Goal: Task Accomplishment & Management: Use online tool/utility

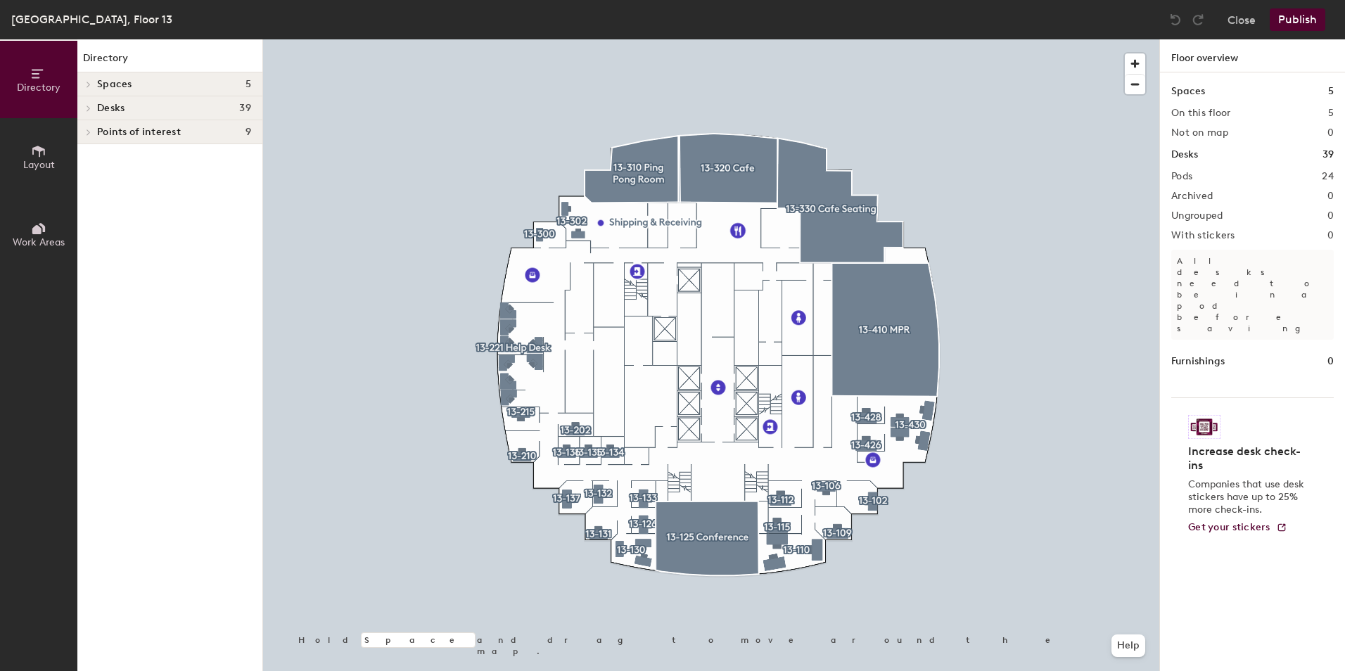
click at [566, 39] on div at bounding box center [711, 39] width 896 height 0
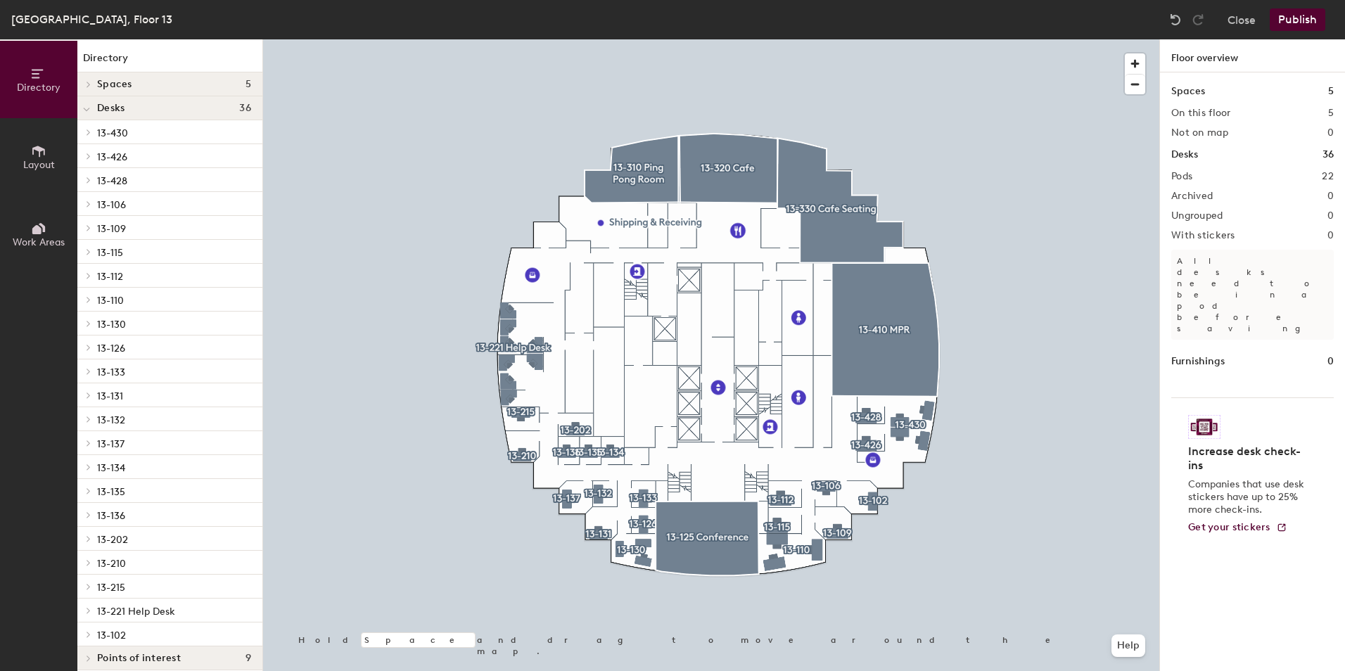
click at [1294, 20] on button "Publish" at bounding box center [1298, 19] width 56 height 23
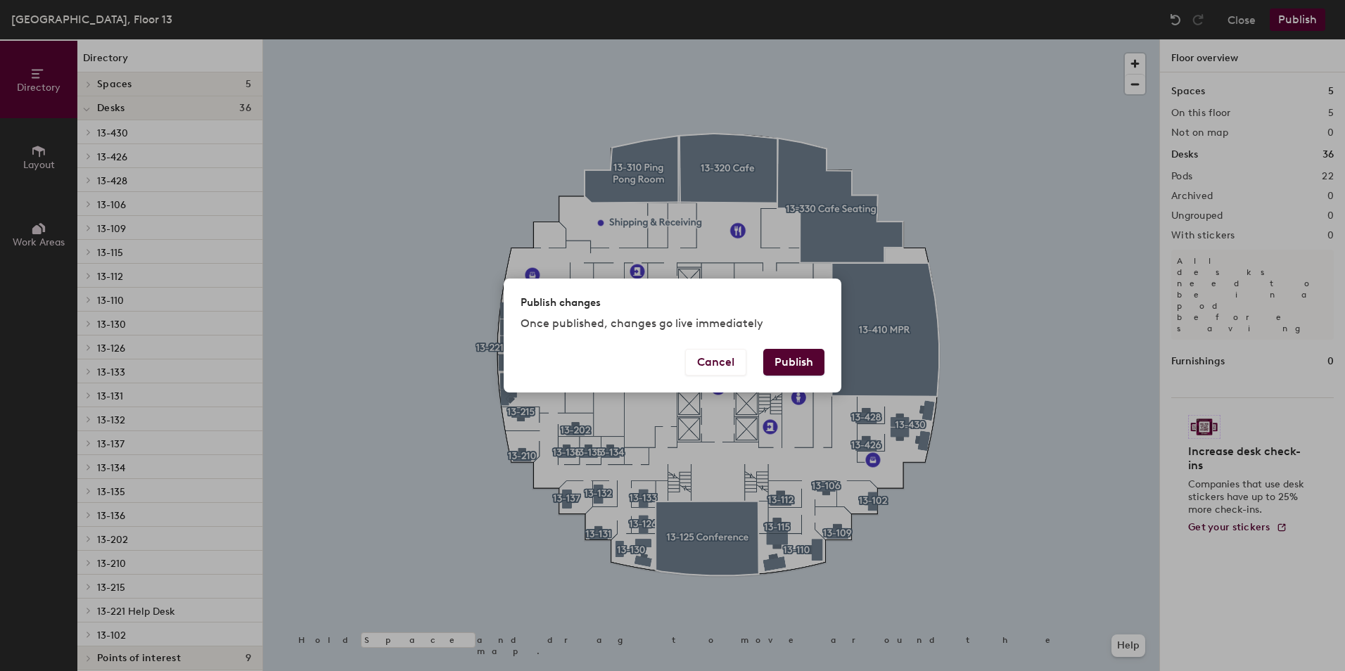
click at [810, 357] on button "Publish" at bounding box center [793, 362] width 61 height 27
